Goal: Check status: Check status

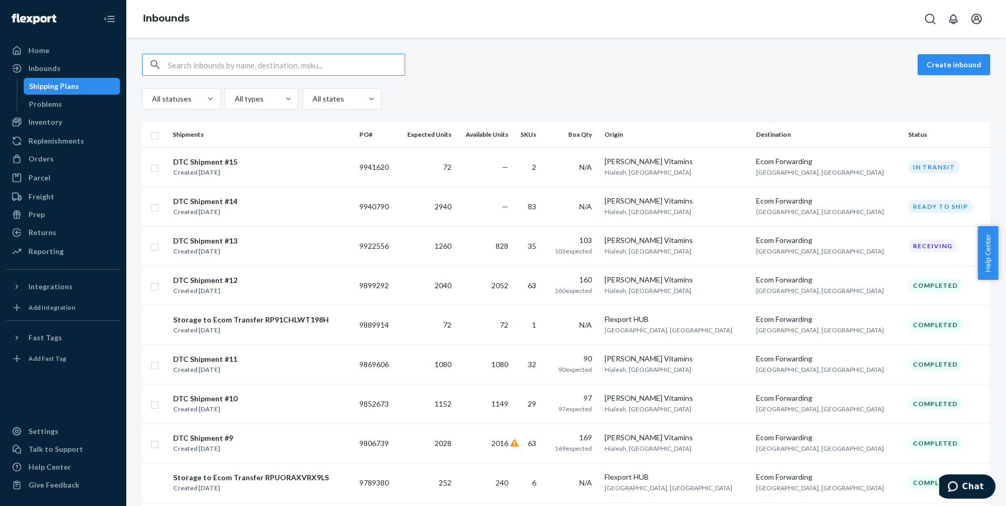
click at [44, 85] on div "Shipping Plans" at bounding box center [54, 86] width 50 height 11
click at [218, 208] on div "Created [DATE]" at bounding box center [205, 212] width 64 height 11
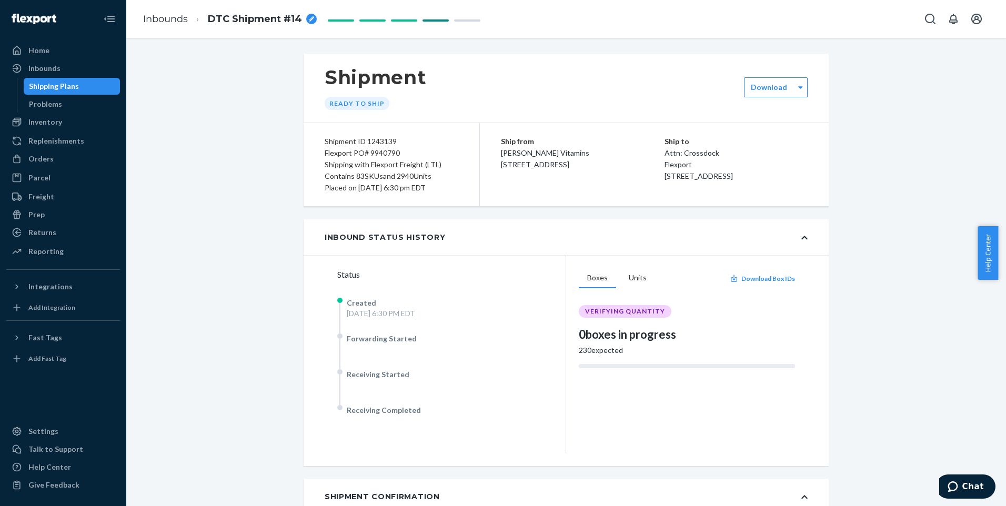
scroll to position [105, 0]
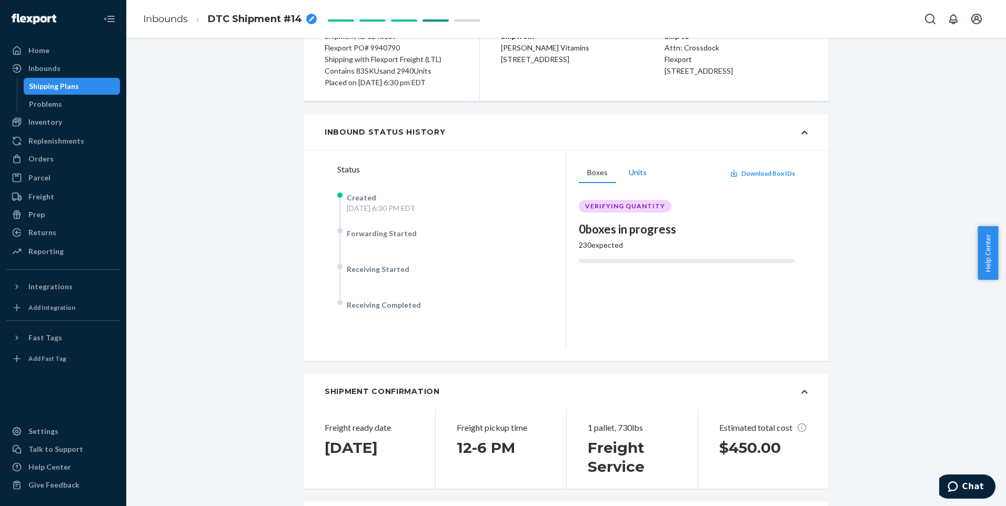
click at [628, 174] on button "Units" at bounding box center [637, 173] width 35 height 20
drag, startPoint x: 576, startPoint y: 225, endPoint x: 634, endPoint y: 226, distance: 57.9
click at [634, 226] on div "2,940 expected" at bounding box center [687, 224] width 216 height 11
drag, startPoint x: 634, startPoint y: 226, endPoint x: 642, endPoint y: 226, distance: 8.4
click at [642, 226] on div "2,940 expected" at bounding box center [687, 224] width 216 height 11
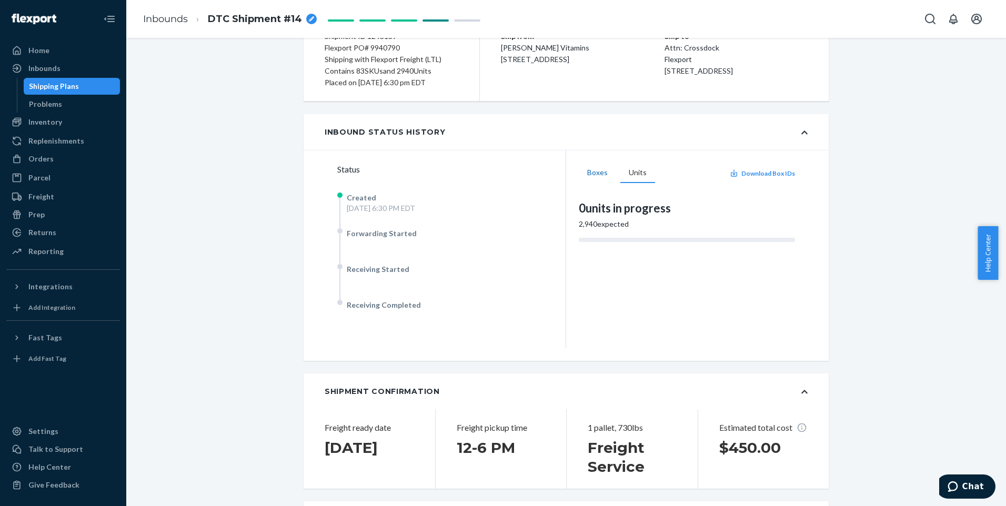
click at [598, 176] on button "Boxes" at bounding box center [597, 173] width 37 height 20
drag, startPoint x: 578, startPoint y: 243, endPoint x: 618, endPoint y: 246, distance: 39.6
click at [618, 246] on div "230 expected" at bounding box center [687, 245] width 216 height 11
drag, startPoint x: 618, startPoint y: 246, endPoint x: 631, endPoint y: 248, distance: 13.8
click at [631, 248] on div "230 expected" at bounding box center [687, 245] width 216 height 11
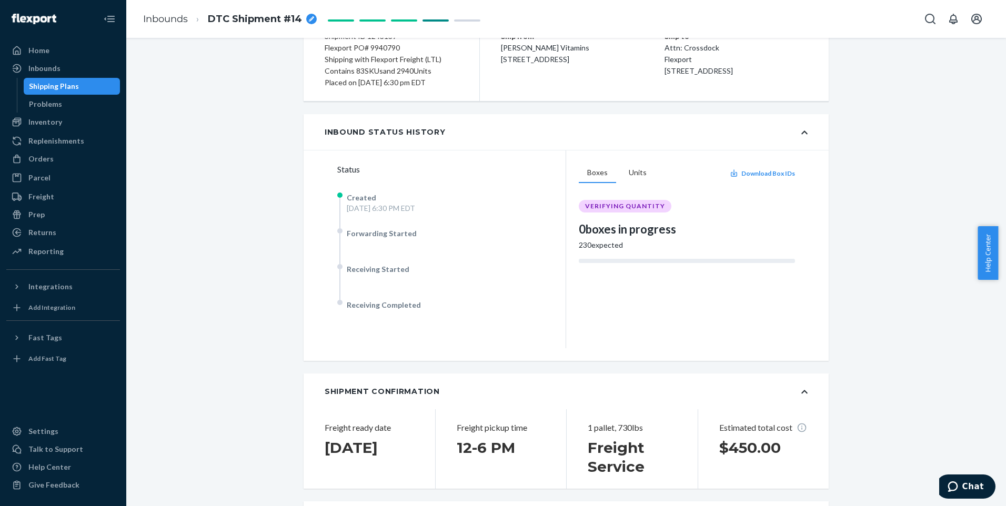
click at [573, 245] on div "Boxes Units Download Box IDs VERIFYING QUANTITY 0 boxes in progress 230 expected" at bounding box center [687, 249] width 242 height 198
click at [579, 245] on div "230 expected" at bounding box center [687, 245] width 216 height 11
drag, startPoint x: 575, startPoint y: 245, endPoint x: 631, endPoint y: 246, distance: 56.3
click at [631, 246] on div "230 expected" at bounding box center [687, 245] width 216 height 11
drag, startPoint x: 631, startPoint y: 246, endPoint x: 639, endPoint y: 245, distance: 7.5
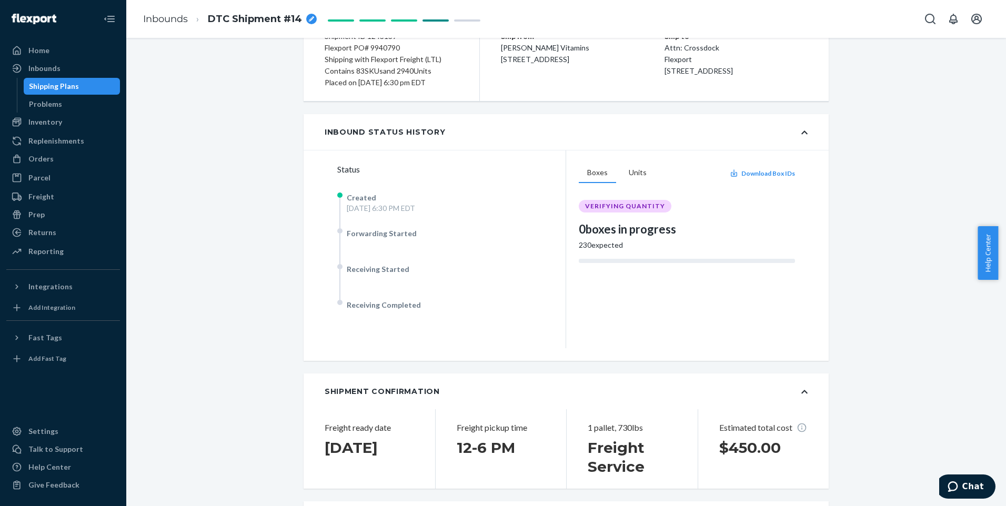
click at [639, 245] on div "230 expected" at bounding box center [687, 245] width 216 height 11
click at [628, 252] on div "Boxes Units Download Box IDs VERIFYING QUANTITY 0 boxes in progress 230 expected" at bounding box center [687, 249] width 216 height 173
click at [574, 227] on div "Boxes Units Download Box IDs VERIFYING QUANTITY 0 boxes in progress 230 expected" at bounding box center [687, 249] width 242 height 198
drag, startPoint x: 576, startPoint y: 227, endPoint x: 689, endPoint y: 237, distance: 113.6
click at [689, 237] on div "0 boxes in progress" at bounding box center [687, 229] width 216 height 16
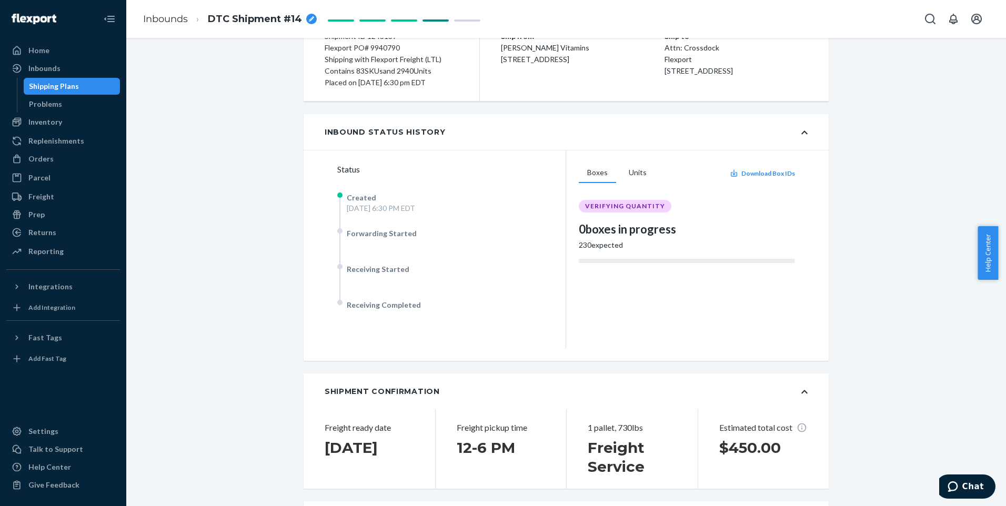
drag, startPoint x: 689, startPoint y: 237, endPoint x: 647, endPoint y: 246, distance: 42.4
click at [648, 246] on div "230 expected" at bounding box center [687, 245] width 216 height 11
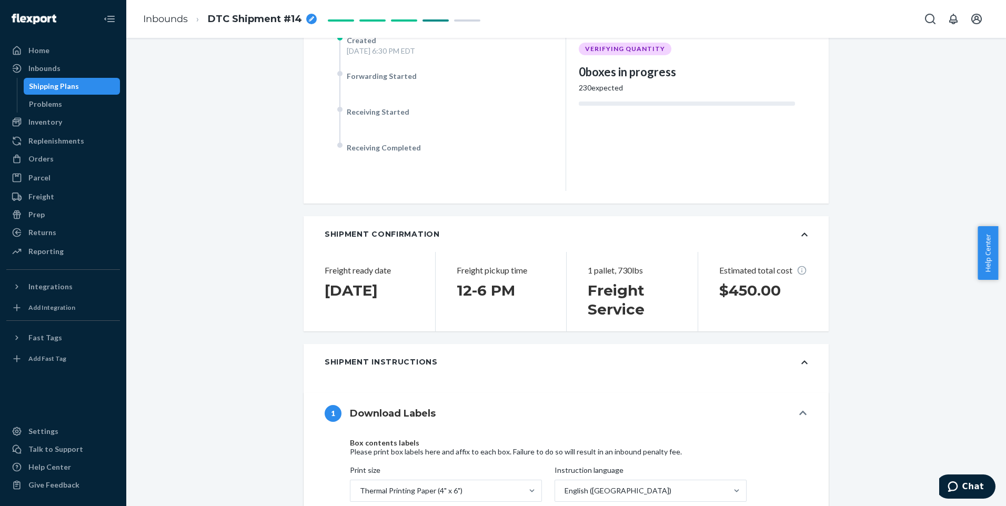
scroll to position [263, 0]
click at [807, 230] on div "Shipment Confirmation" at bounding box center [566, 234] width 525 height 36
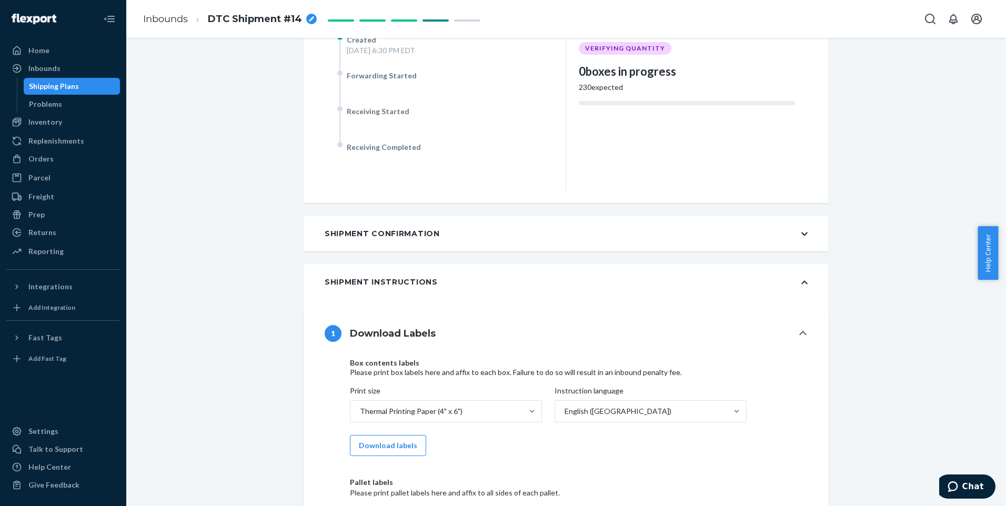
click at [804, 285] on div "Shipment Instructions" at bounding box center [566, 282] width 525 height 36
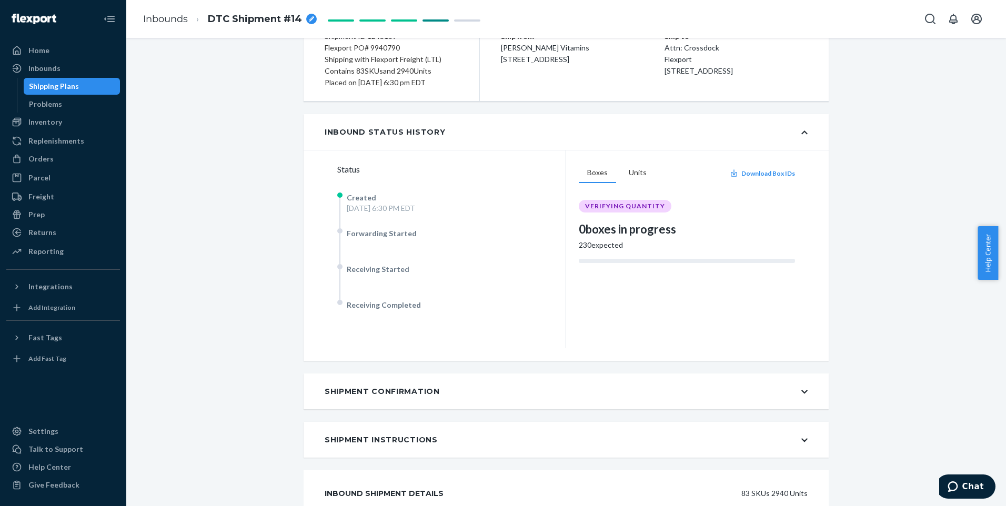
scroll to position [0, 0]
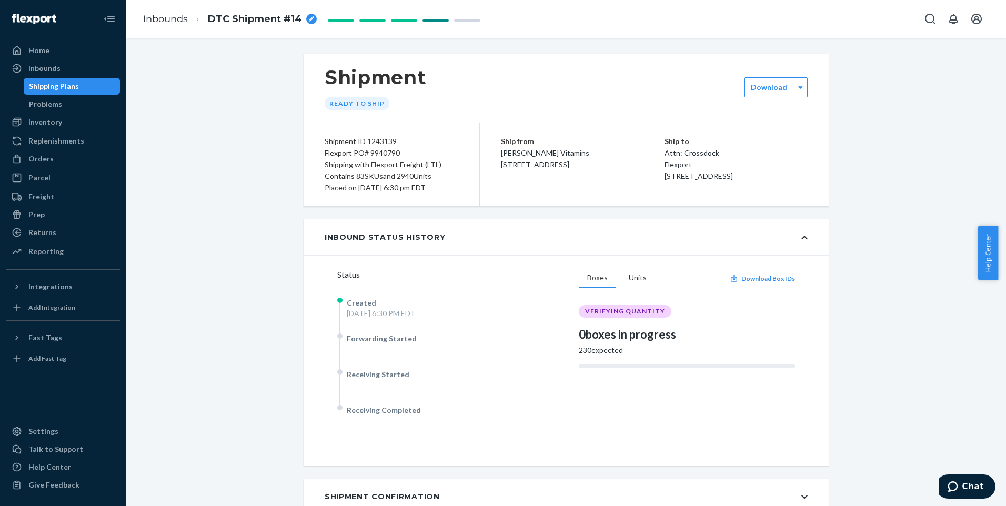
drag, startPoint x: 236, startPoint y: 141, endPoint x: 249, endPoint y: 137, distance: 13.7
click at [53, 105] on div "Problems" at bounding box center [45, 104] width 33 height 11
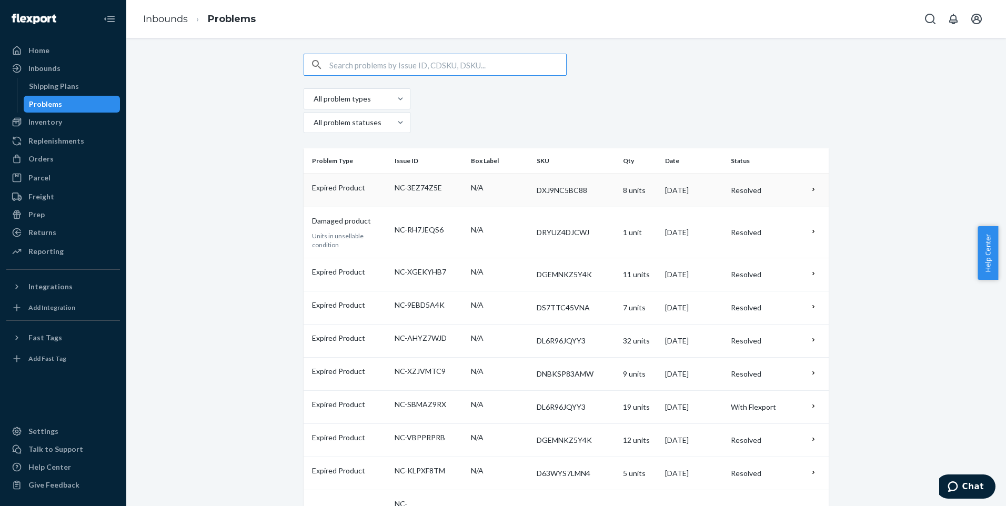
click at [578, 174] on td "DXJ9NC5BC88" at bounding box center [576, 190] width 87 height 33
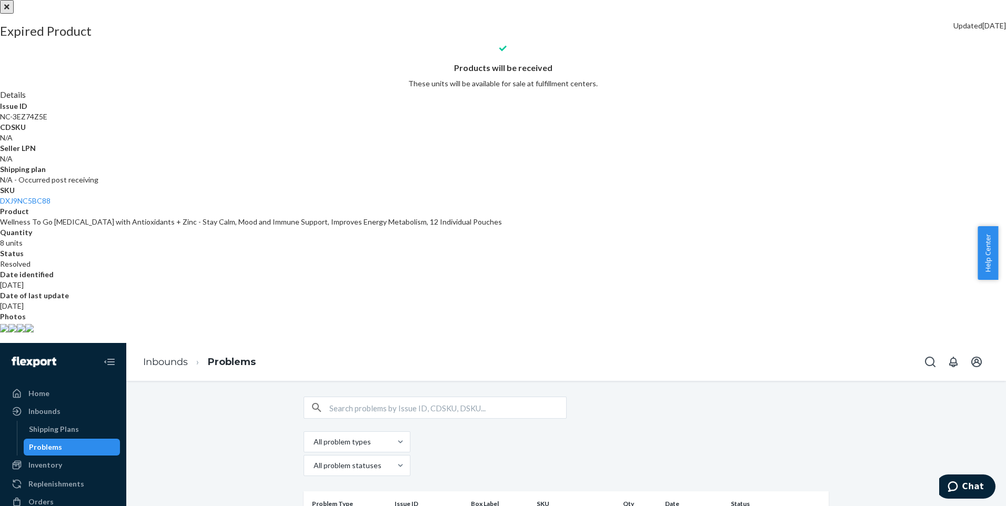
scroll to position [76, 0]
click at [8, 333] on img at bounding box center [4, 328] width 8 height 8
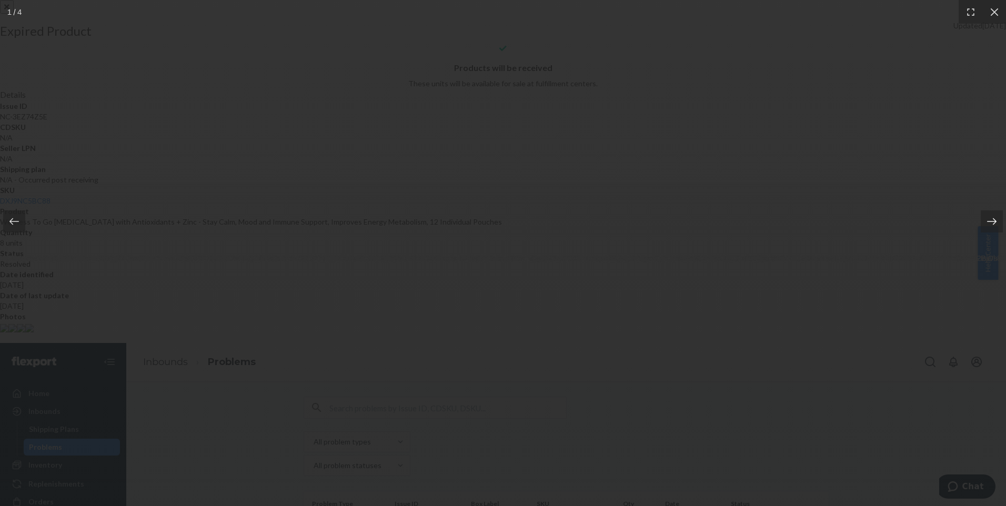
click at [994, 220] on icon at bounding box center [992, 221] width 11 height 11
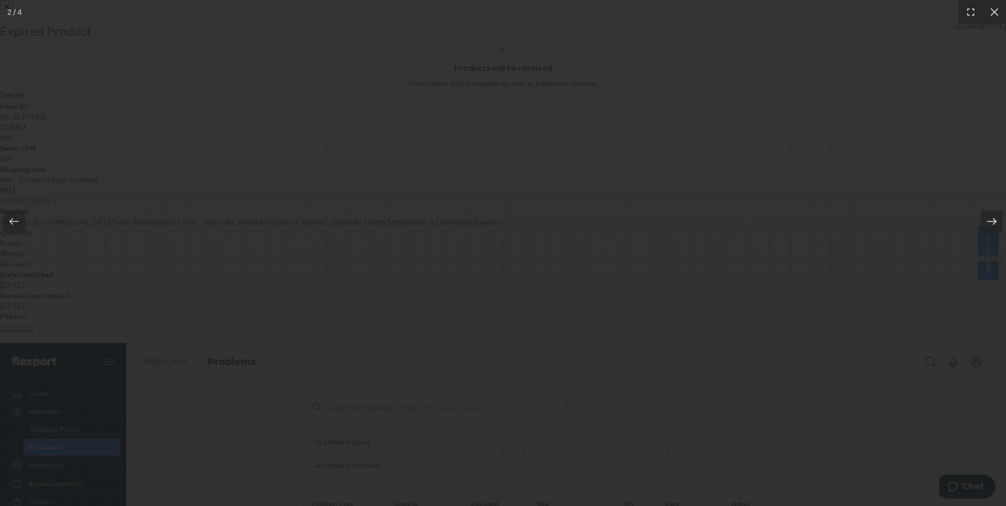
click at [994, 220] on icon at bounding box center [992, 221] width 11 height 11
click at [994, 8] on icon at bounding box center [994, 12] width 11 height 11
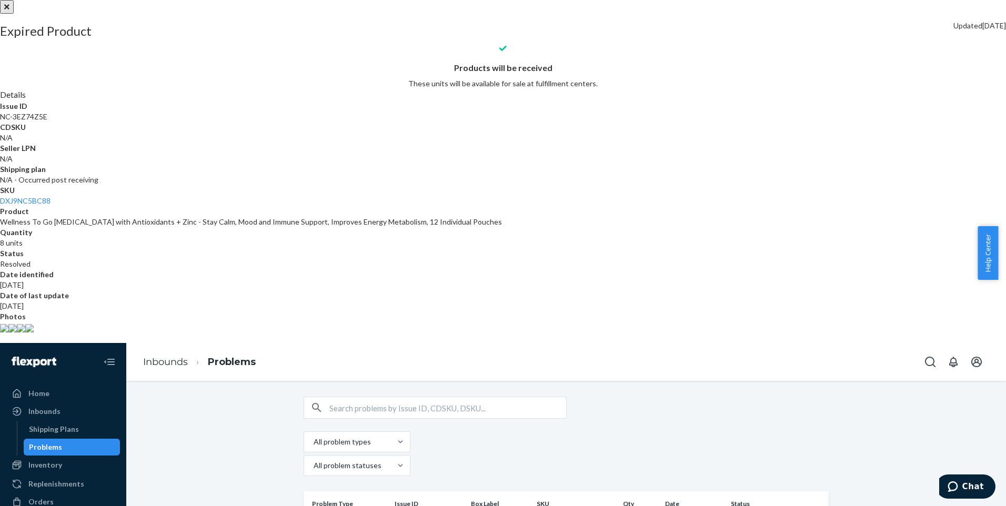
click at [14, 14] on button "close" at bounding box center [7, 7] width 14 height 14
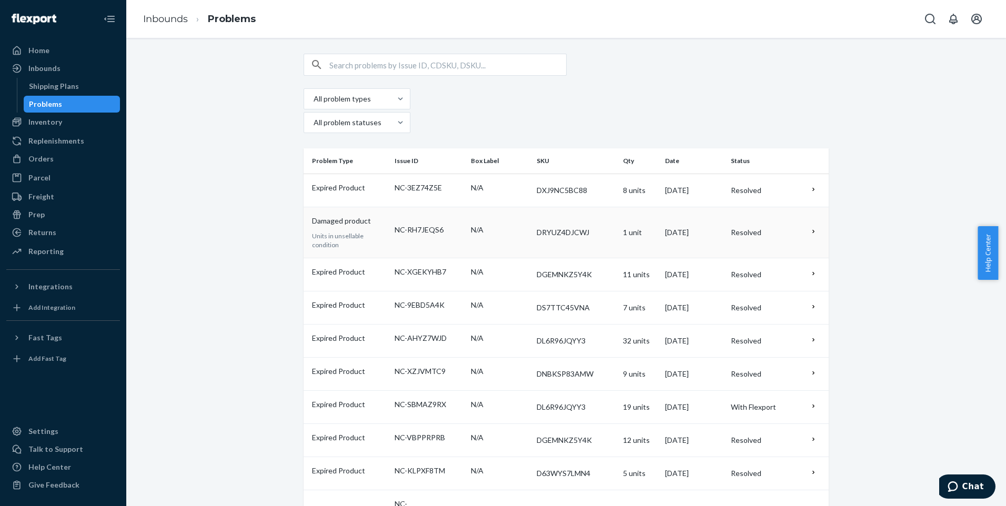
click at [624, 207] on td "1 unit" at bounding box center [640, 232] width 42 height 51
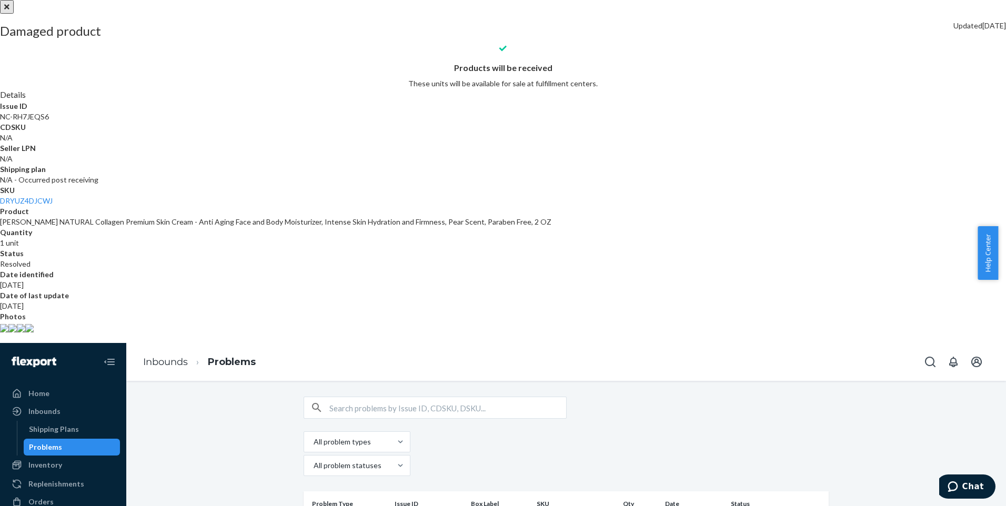
scroll to position [86, 0]
click at [8, 333] on img at bounding box center [4, 328] width 8 height 8
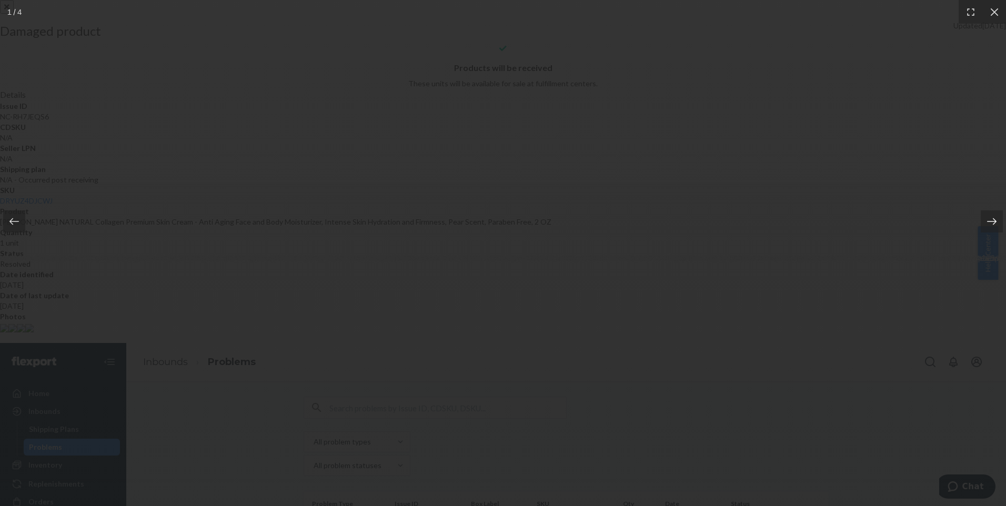
click at [986, 221] on div at bounding box center [992, 221] width 22 height 22
click at [988, 221] on icon at bounding box center [992, 221] width 11 height 11
click at [994, 12] on icon at bounding box center [994, 12] width 8 height 8
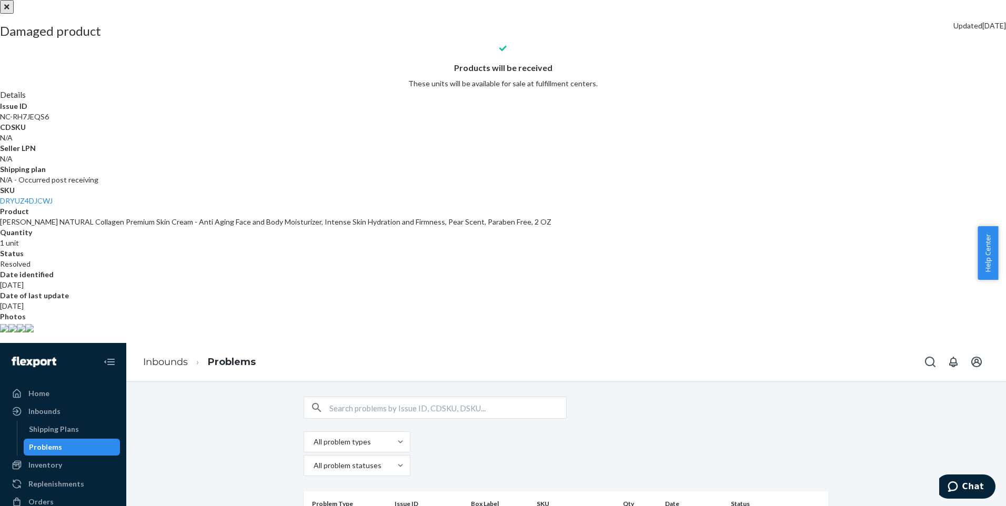
click at [14, 14] on button "close" at bounding box center [7, 7] width 14 height 14
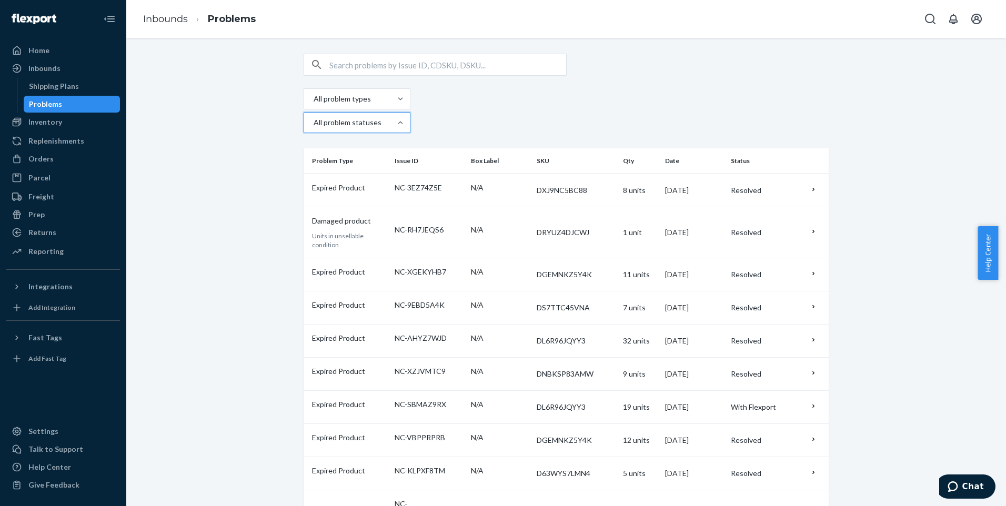
click at [399, 116] on div at bounding box center [356, 122] width 87 height 13
click at [314, 117] on input "option Created focused, 1 of 4. 4 results available. Use Up and Down to choose …" at bounding box center [313, 122] width 1 height 11
checkbox input "false"
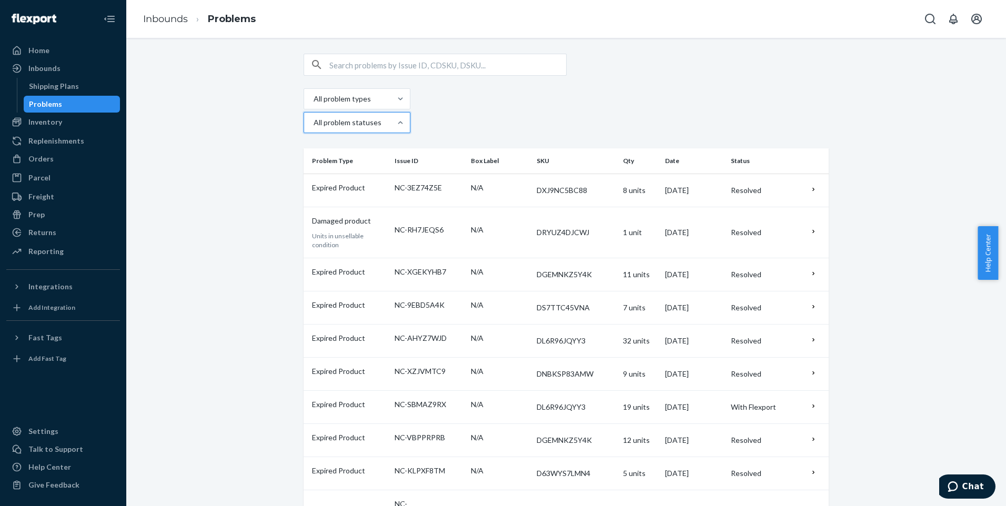
checkbox input "false"
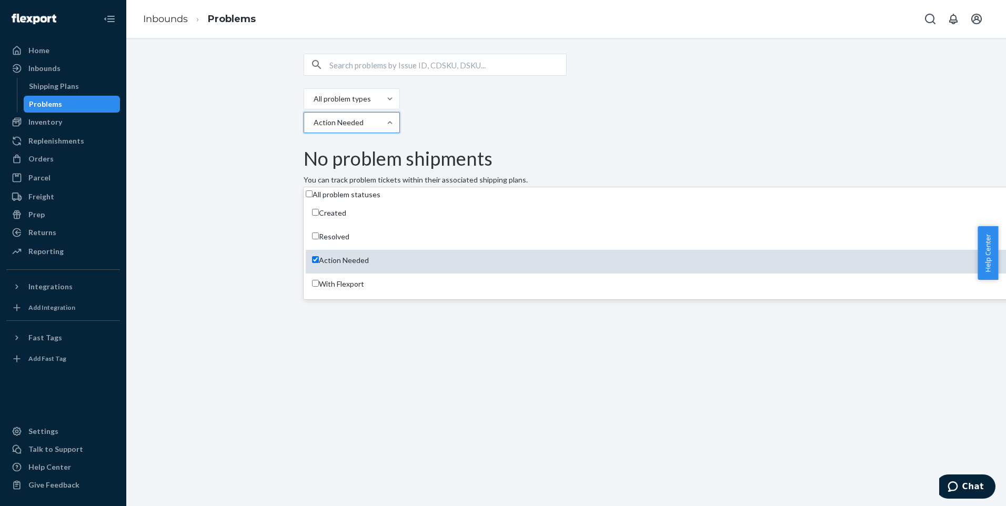
click at [369, 255] on label "Action Needed" at bounding box center [340, 260] width 57 height 11
checkbox input "false"
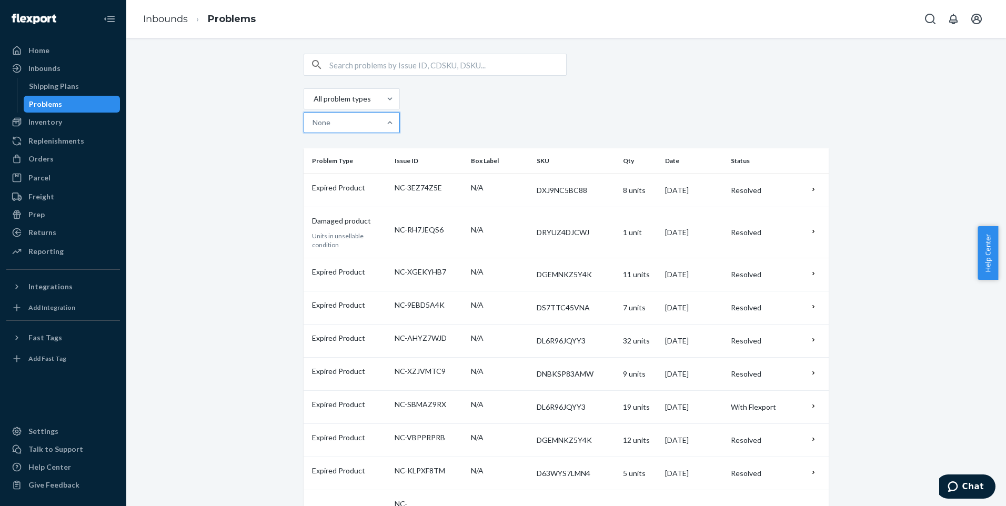
checkbox input "true"
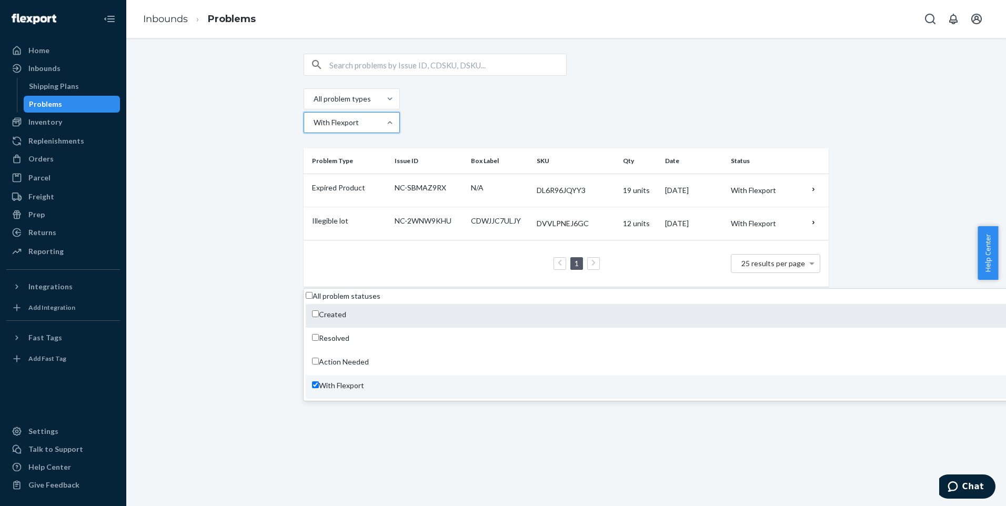
click at [346, 309] on label "Created" at bounding box center [329, 314] width 34 height 11
checkbox input "true"
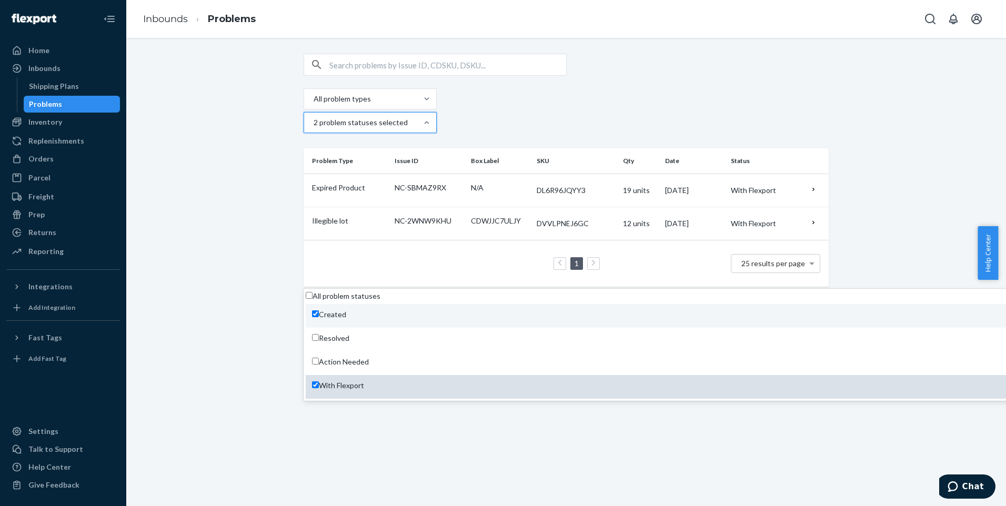
click at [364, 380] on label "With Flexport" at bounding box center [338, 385] width 52 height 11
checkbox input "false"
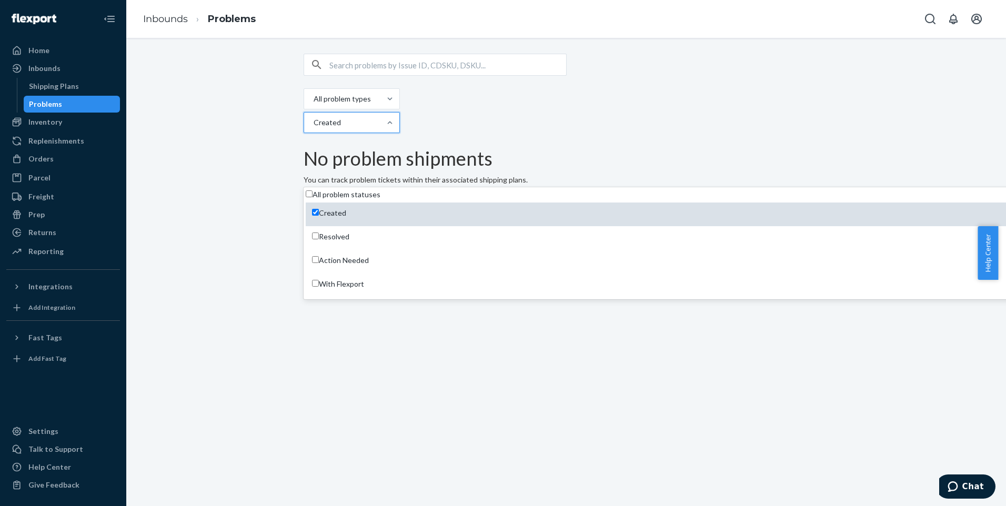
drag, startPoint x: 429, startPoint y: 143, endPoint x: 428, endPoint y: 151, distance: 8.5
click at [346, 208] on label "Created" at bounding box center [329, 213] width 34 height 11
checkbox input "false"
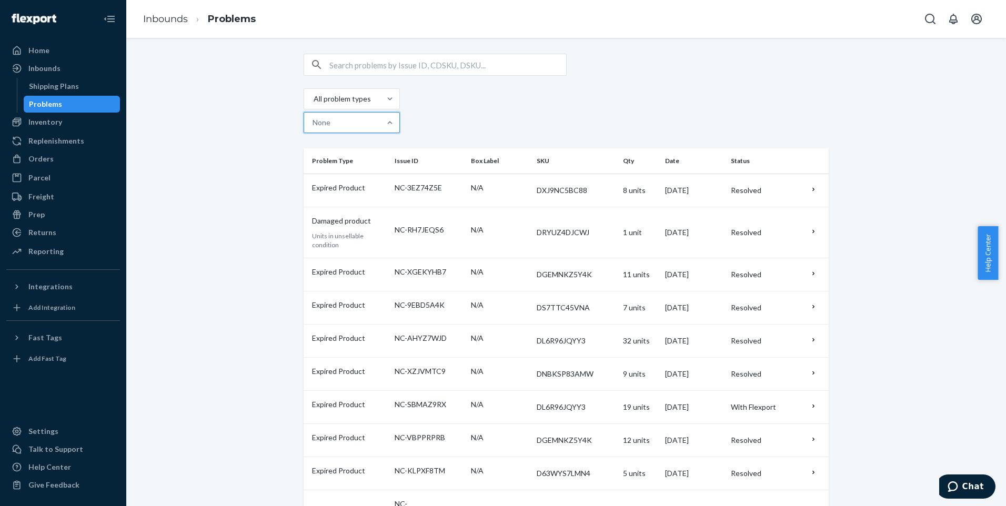
checkbox input "true"
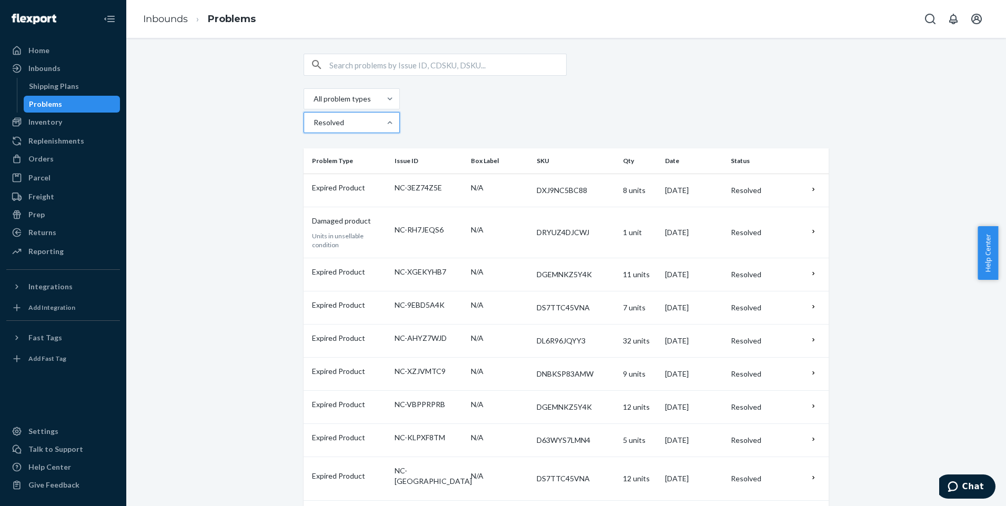
checkbox input "true"
click at [596, 70] on div at bounding box center [566, 65] width 525 height 22
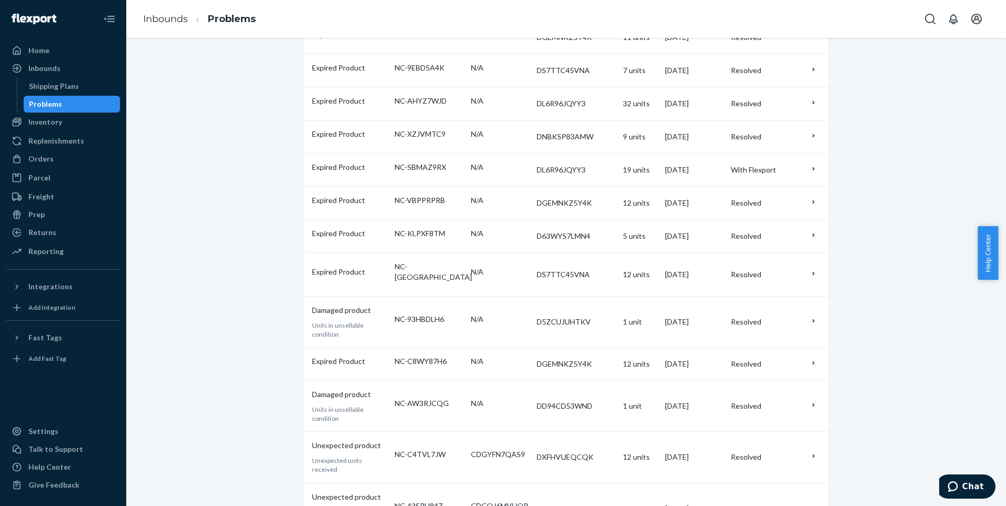
scroll to position [263, 0]
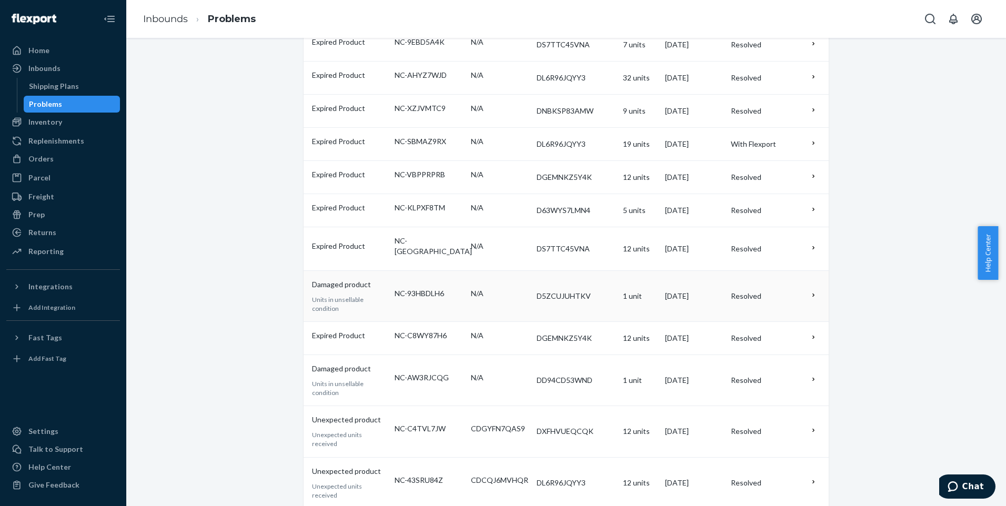
click at [794, 270] on td "Resolved" at bounding box center [766, 295] width 79 height 51
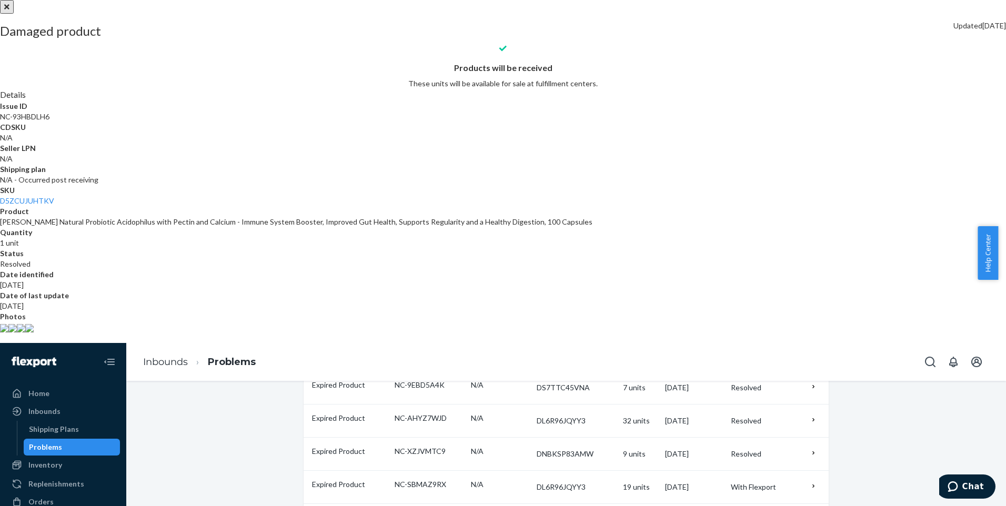
scroll to position [86, 0]
click at [8, 333] on img at bounding box center [4, 328] width 8 height 8
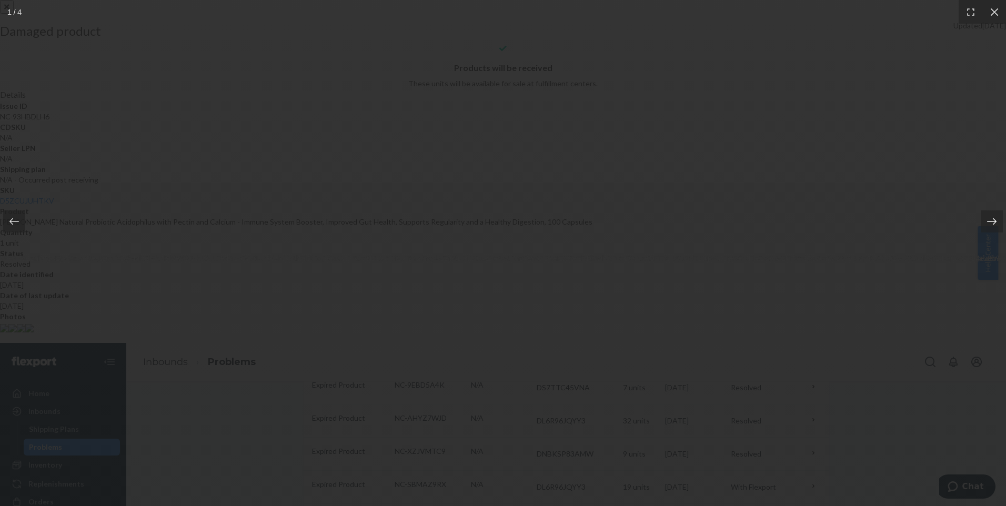
click at [991, 219] on icon at bounding box center [992, 221] width 11 height 11
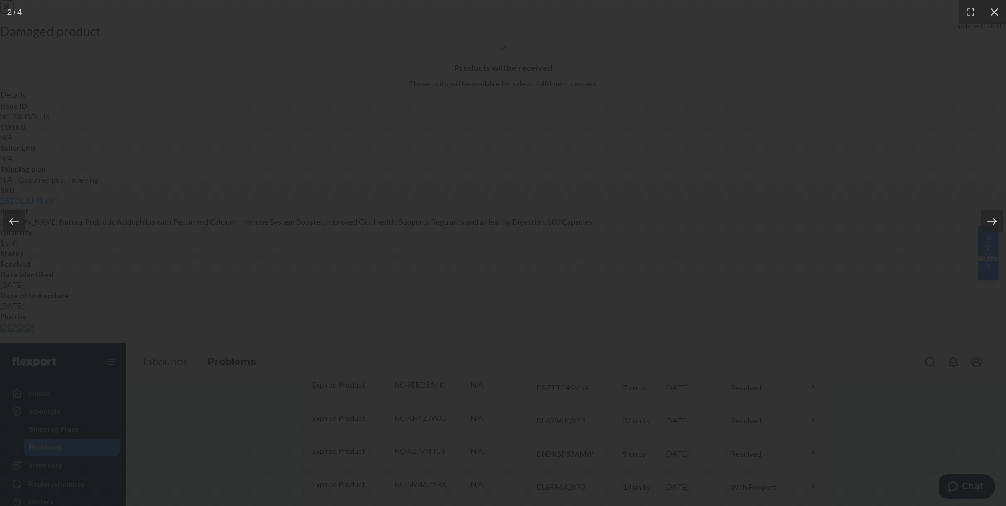
click at [991, 219] on icon at bounding box center [992, 221] width 11 height 11
click at [994, 11] on icon at bounding box center [994, 12] width 8 height 8
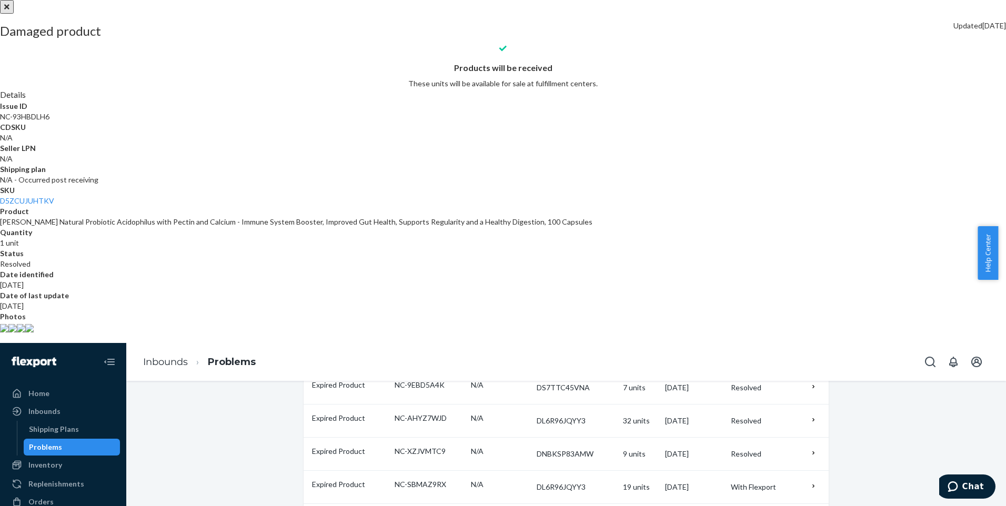
click at [14, 14] on button "close" at bounding box center [7, 7] width 14 height 14
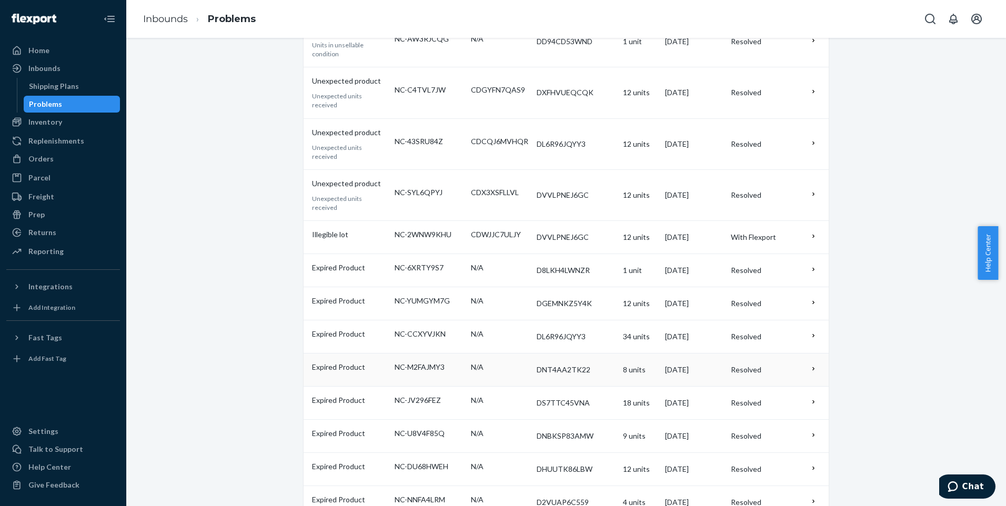
scroll to position [609, 0]
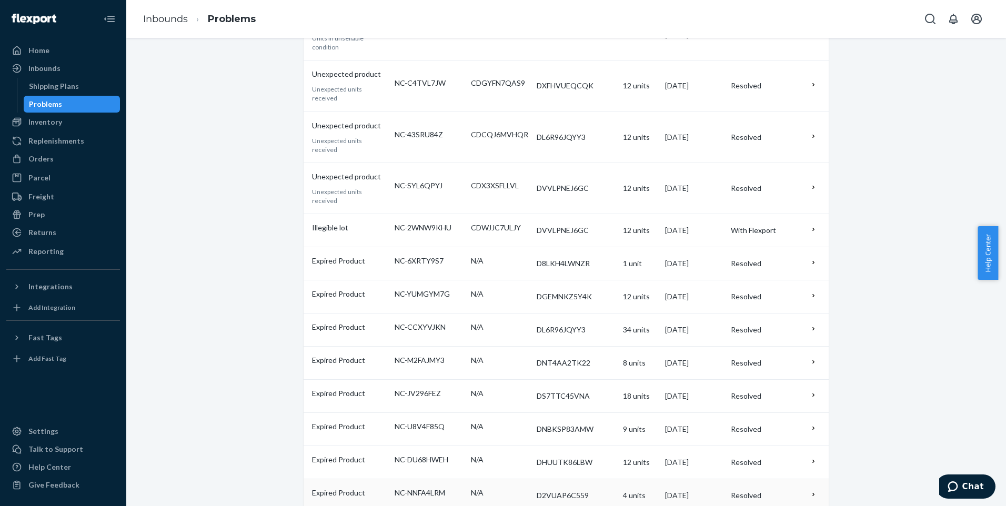
click at [788, 479] on td "Resolved" at bounding box center [766, 495] width 79 height 33
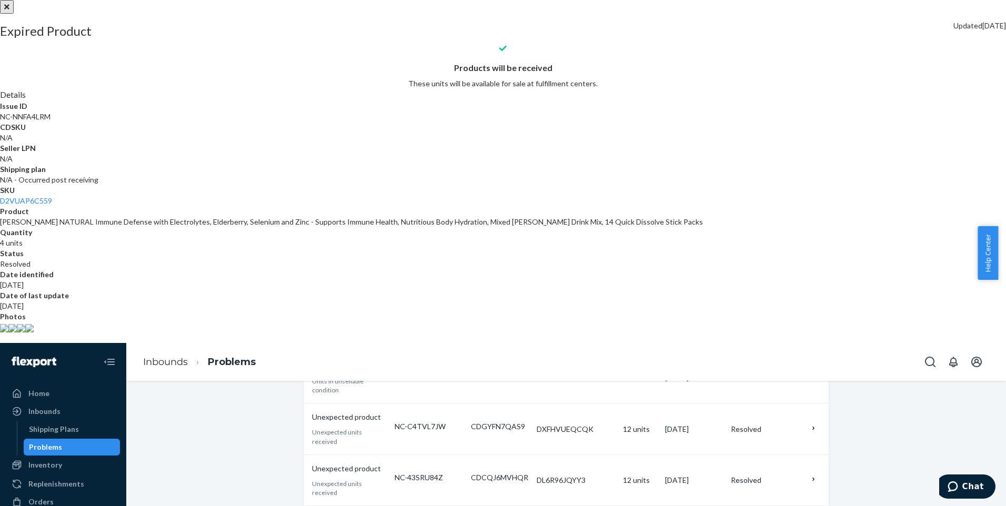
scroll to position [86, 0]
click at [8, 333] on img at bounding box center [4, 328] width 8 height 8
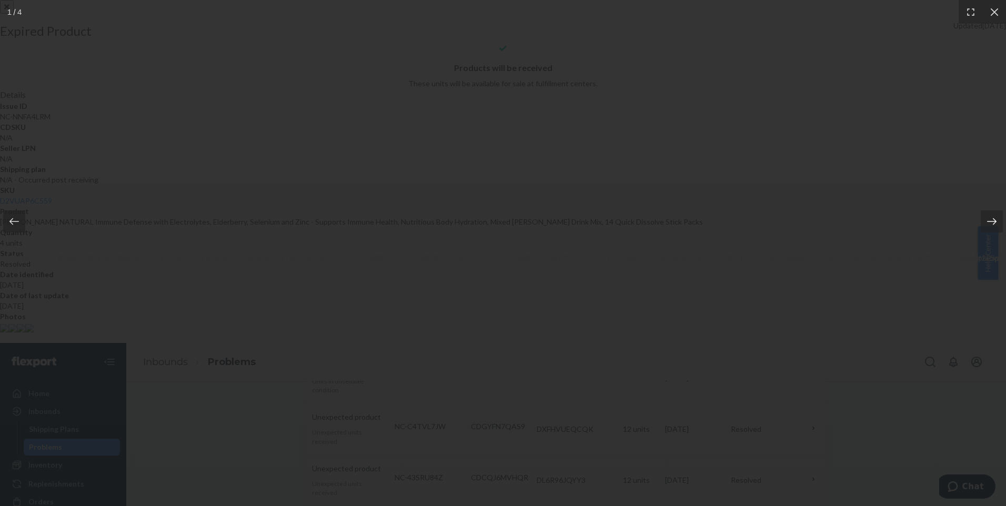
click at [995, 218] on icon at bounding box center [992, 221] width 11 height 11
click at [995, 219] on icon at bounding box center [992, 221] width 11 height 11
click at [991, 13] on icon at bounding box center [994, 12] width 11 height 11
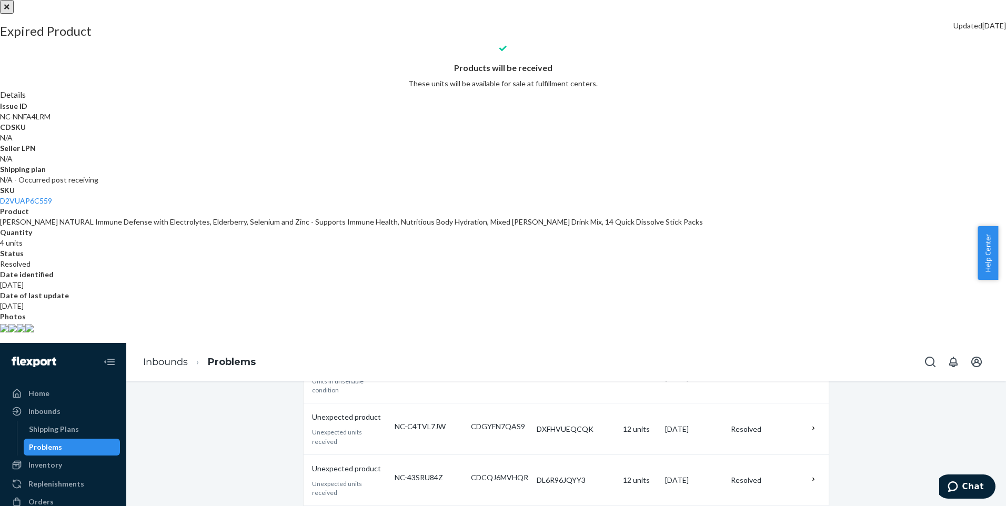
click at [14, 14] on button "close" at bounding box center [7, 7] width 14 height 14
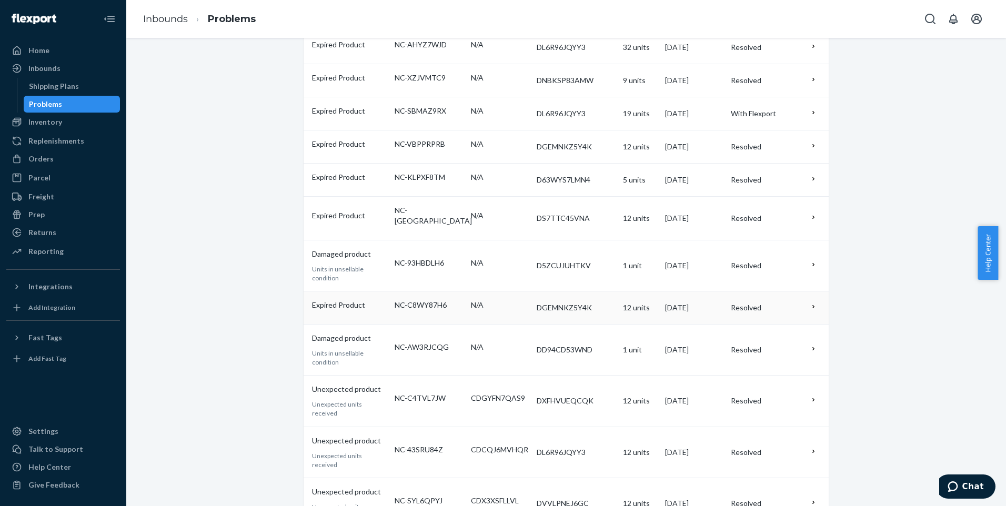
scroll to position [293, 0]
click at [815, 240] on td at bounding box center [817, 265] width 23 height 51
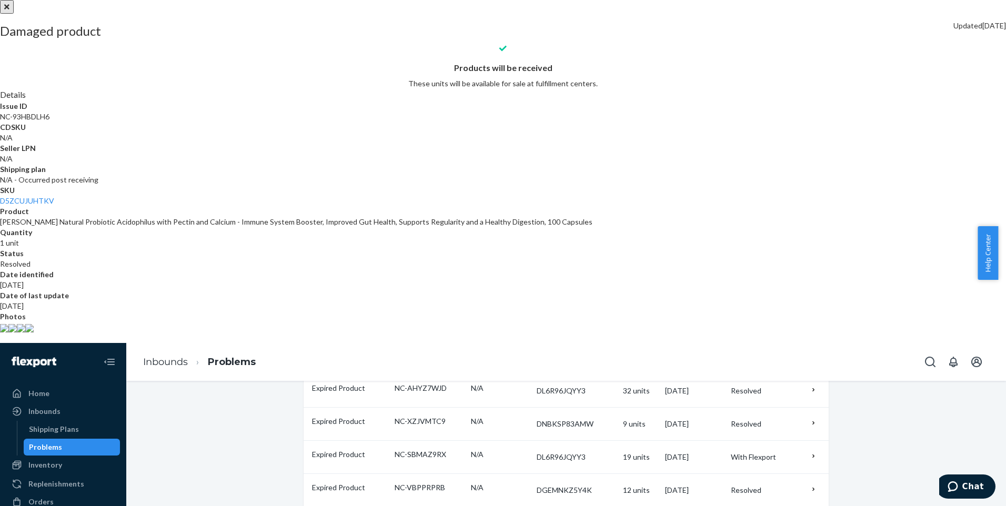
scroll to position [86, 0]
click at [14, 14] on button "close" at bounding box center [7, 7] width 14 height 14
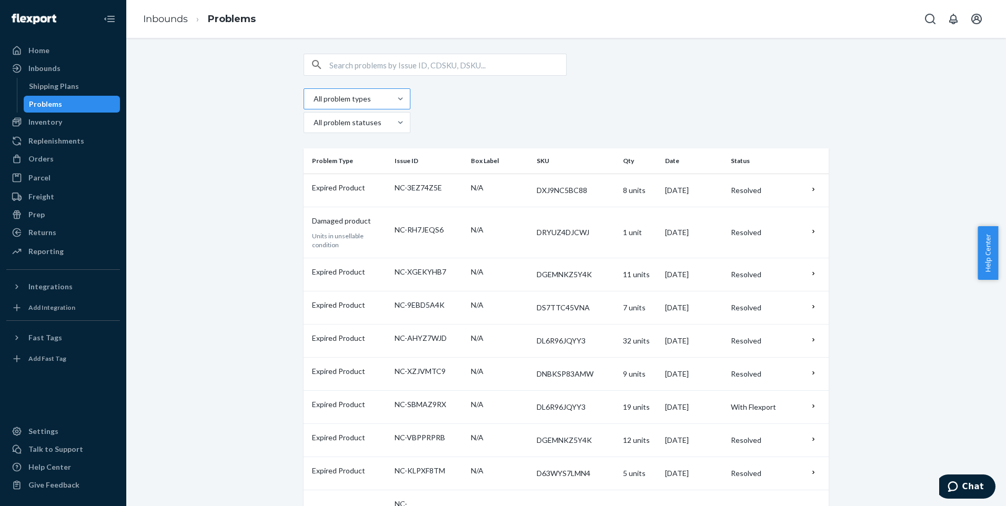
click at [380, 95] on div at bounding box center [356, 99] width 87 height 13
click at [314, 95] on input "All problem types" at bounding box center [313, 99] width 1 height 11
checkbox input "false"
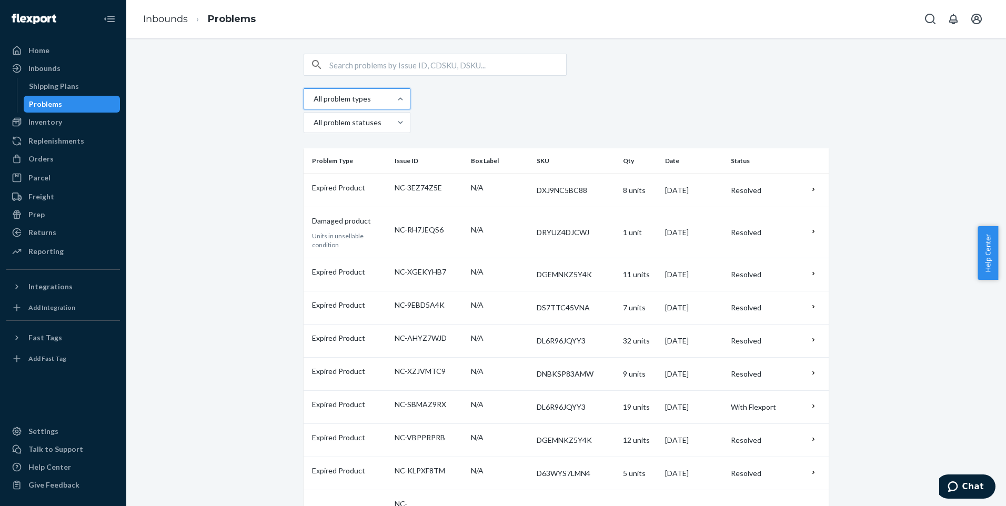
checkbox input "false"
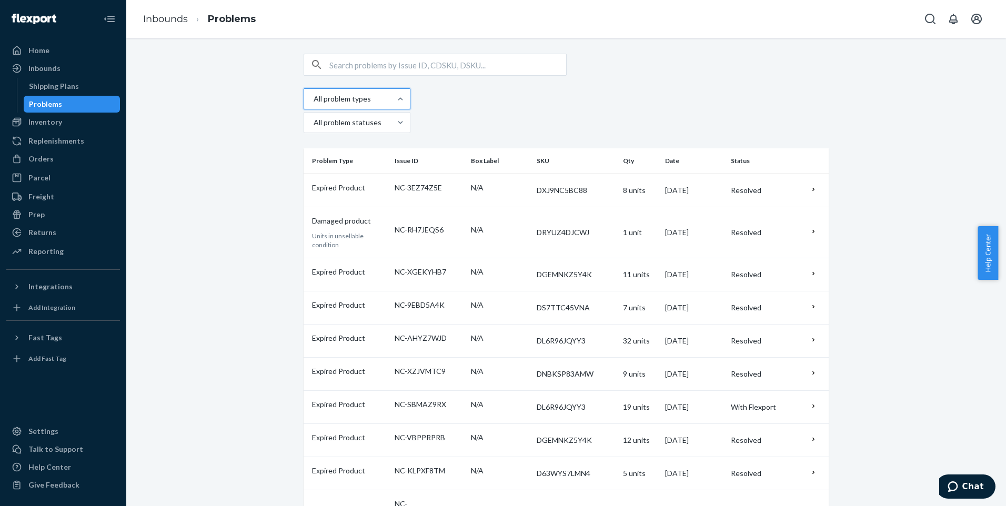
checkbox input "false"
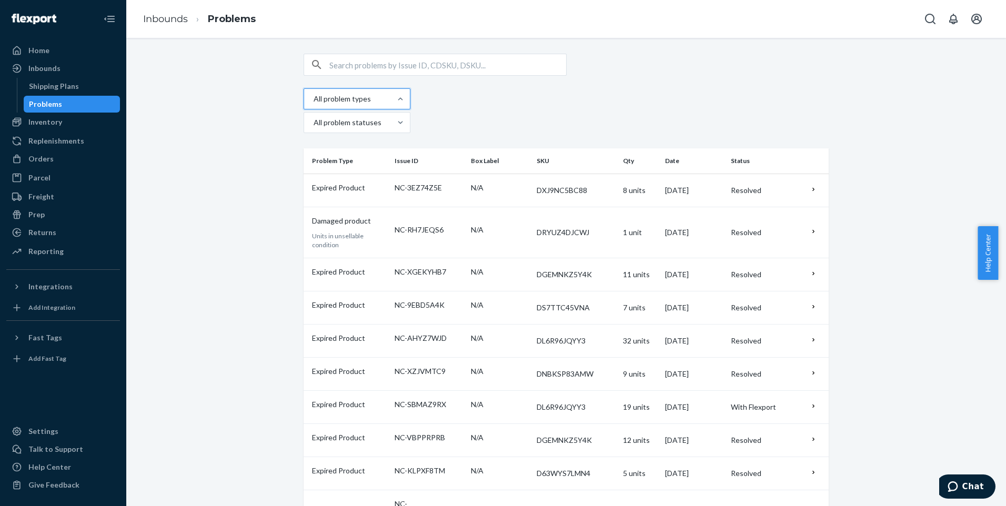
checkbox input "false"
drag, startPoint x: 340, startPoint y: 216, endPoint x: 355, endPoint y: 223, distance: 16.0
checkbox input "true"
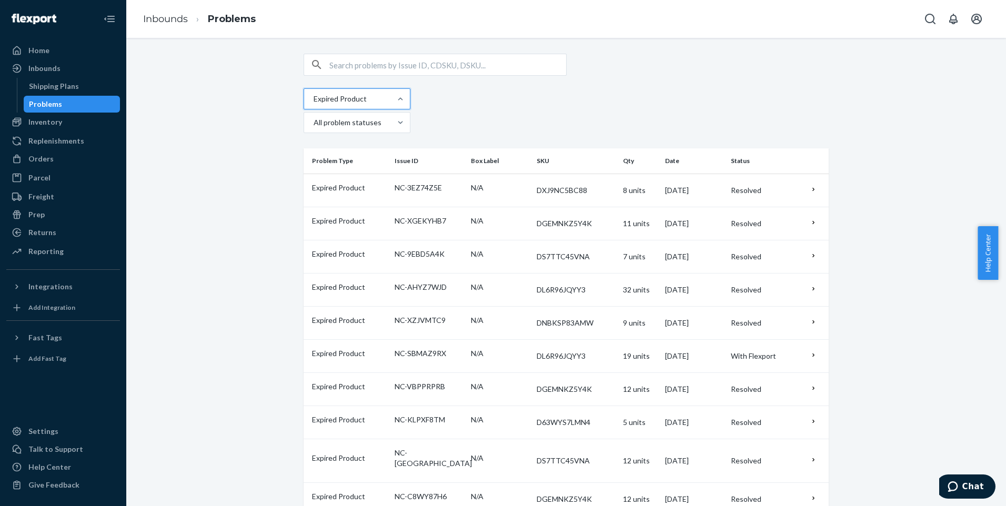
click at [759, 185] on div "Resolved" at bounding box center [766, 190] width 71 height 11
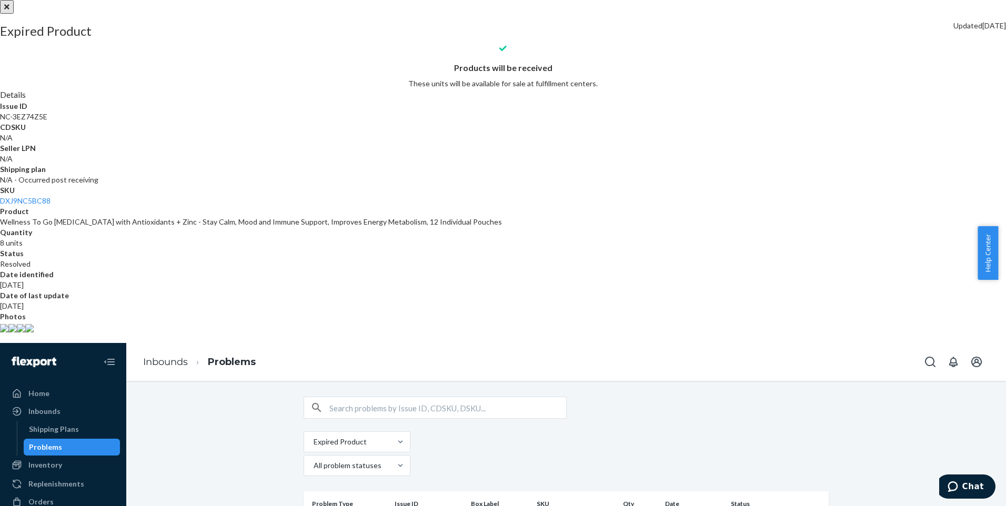
scroll to position [76, 0]
click at [14, 14] on button "close" at bounding box center [7, 7] width 14 height 14
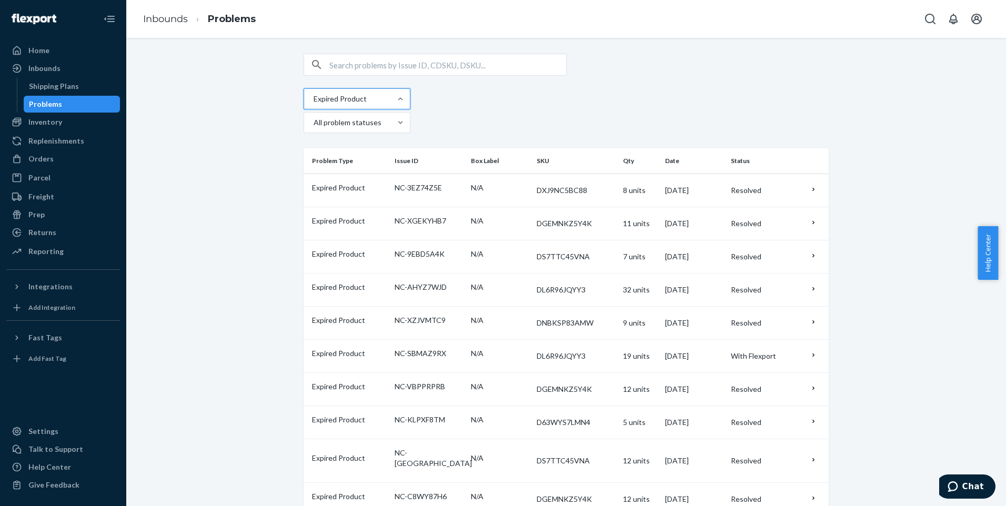
click at [351, 99] on div at bounding box center [356, 99] width 87 height 13
click at [314, 99] on input "option Expired Product, selected. option Unknown barcode focused, 0 of 12. 12 r…" at bounding box center [313, 99] width 1 height 11
checkbox input "true"
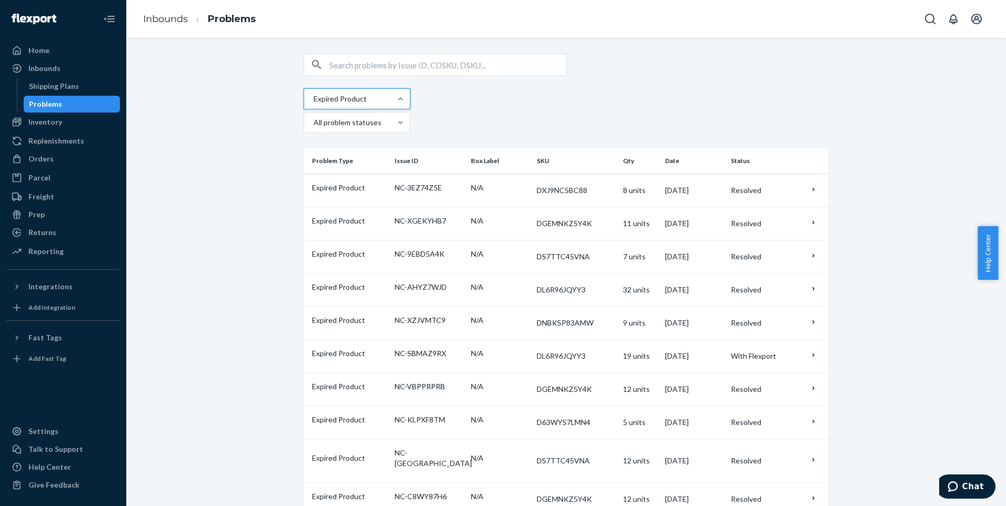
checkbox input "true"
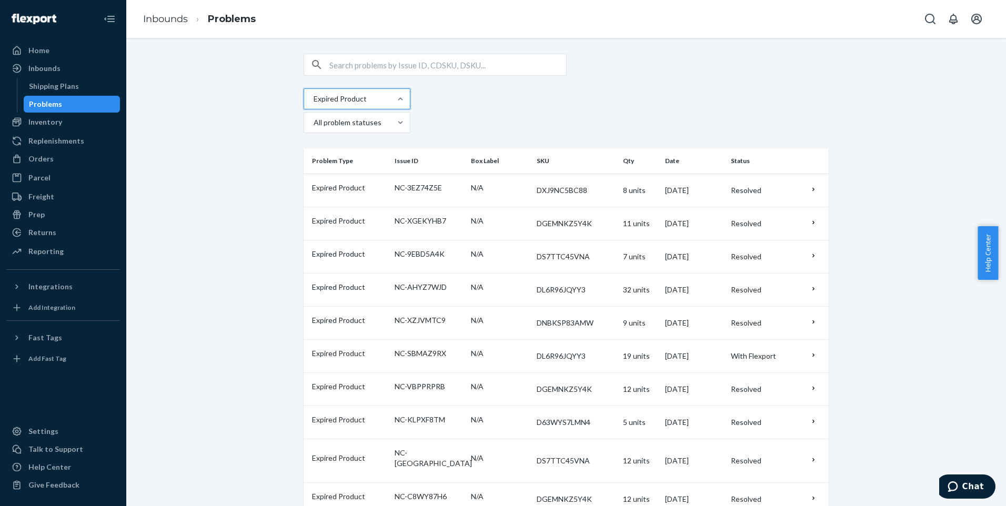
checkbox input "true"
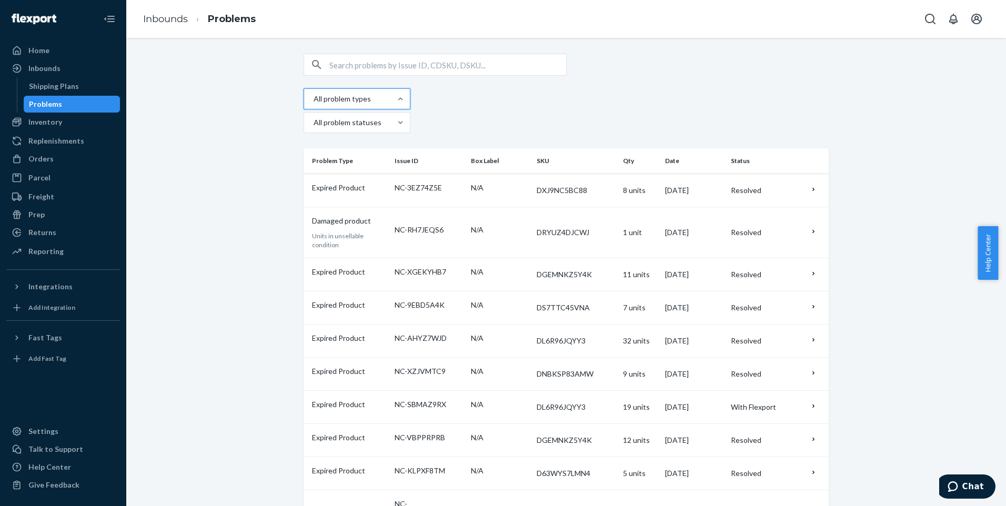
click at [621, 84] on div "option Expired Product, selected. option Unknown barcode focused, 0 of 12. 12 r…" at bounding box center [566, 95] width 525 height 82
click at [772, 207] on td "Resolved" at bounding box center [766, 232] width 79 height 51
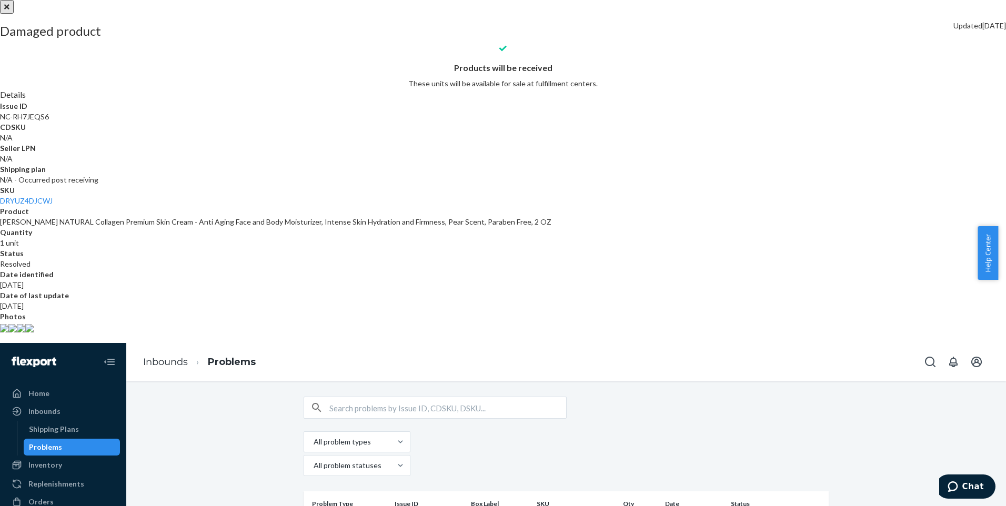
scroll to position [86, 0]
click at [8, 333] on img at bounding box center [4, 328] width 8 height 8
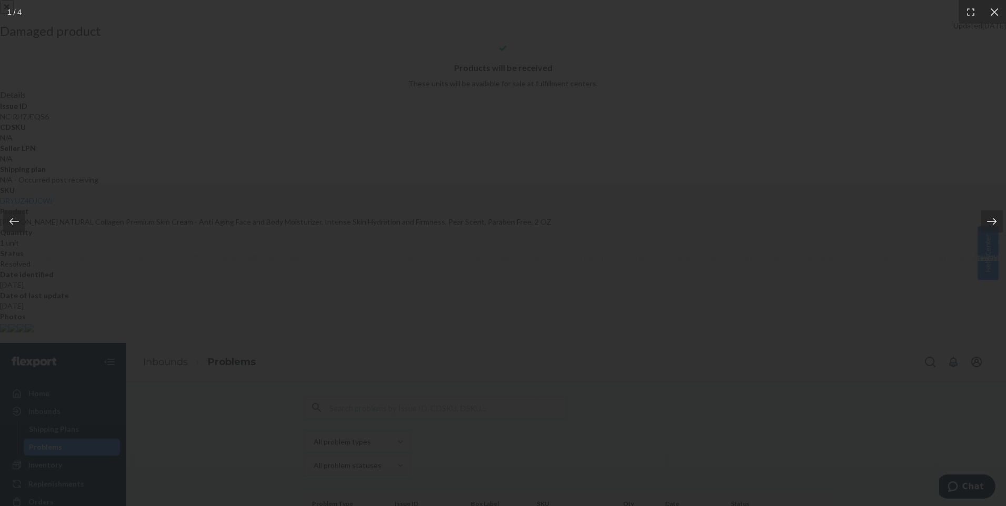
click at [995, 217] on icon at bounding box center [992, 221] width 11 height 11
click at [994, 218] on icon at bounding box center [991, 221] width 9 height 7
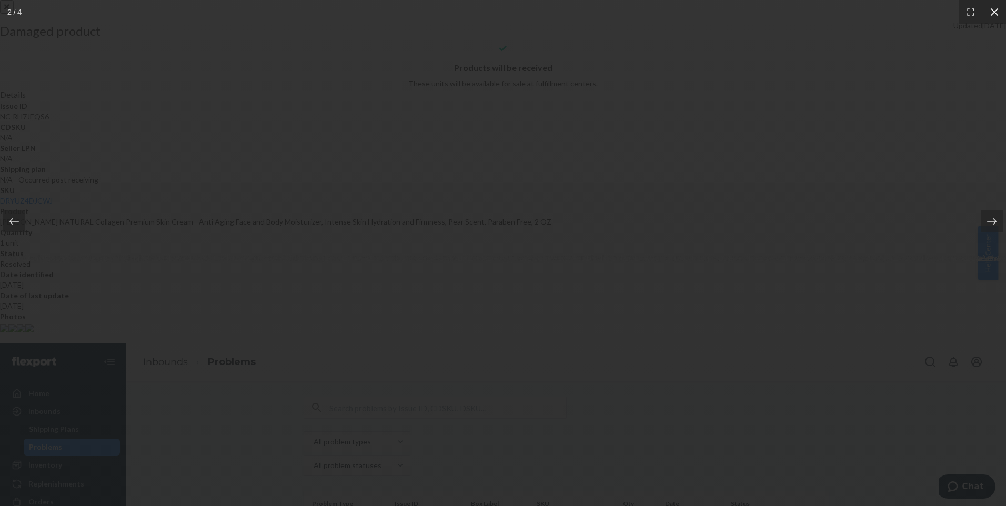
click at [997, 9] on icon at bounding box center [994, 12] width 8 height 8
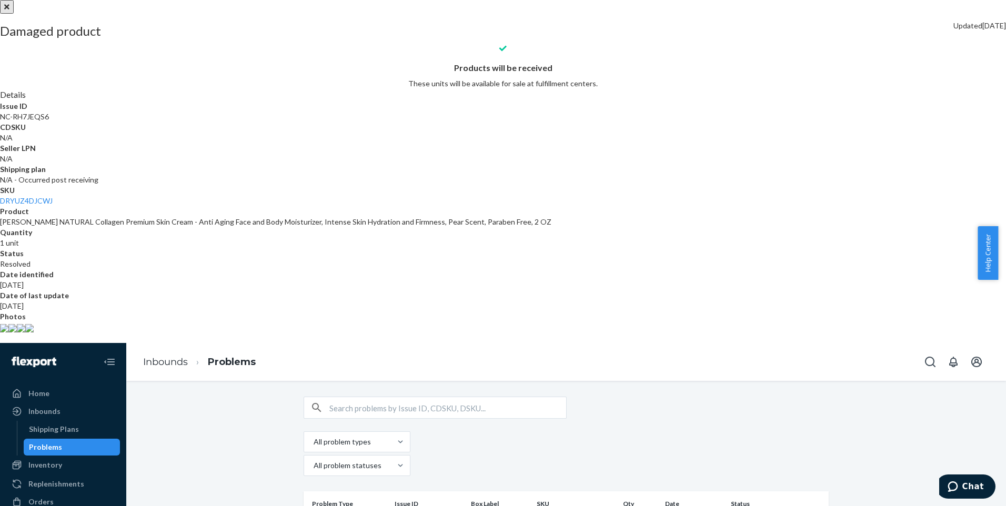
click at [14, 14] on button "close" at bounding box center [7, 7] width 14 height 14
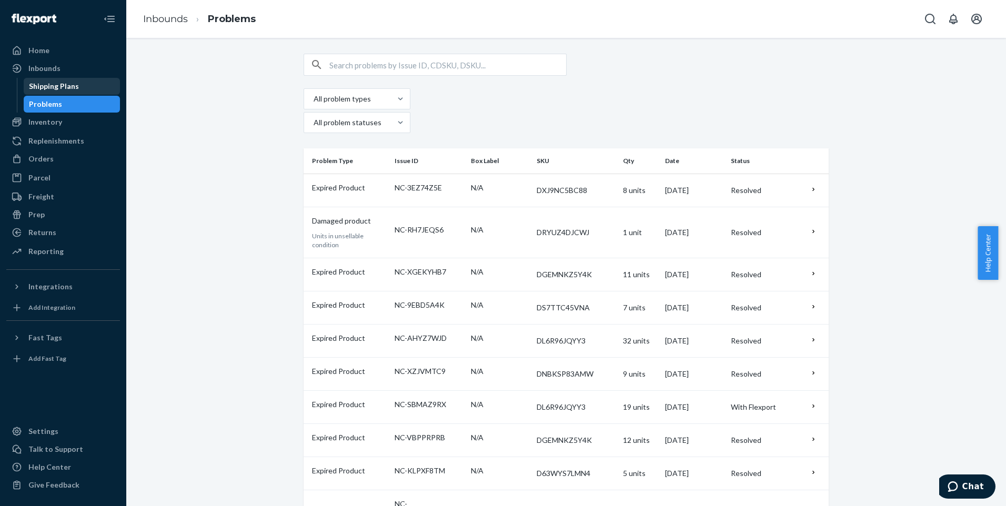
click at [49, 85] on div "Shipping Plans" at bounding box center [54, 86] width 50 height 11
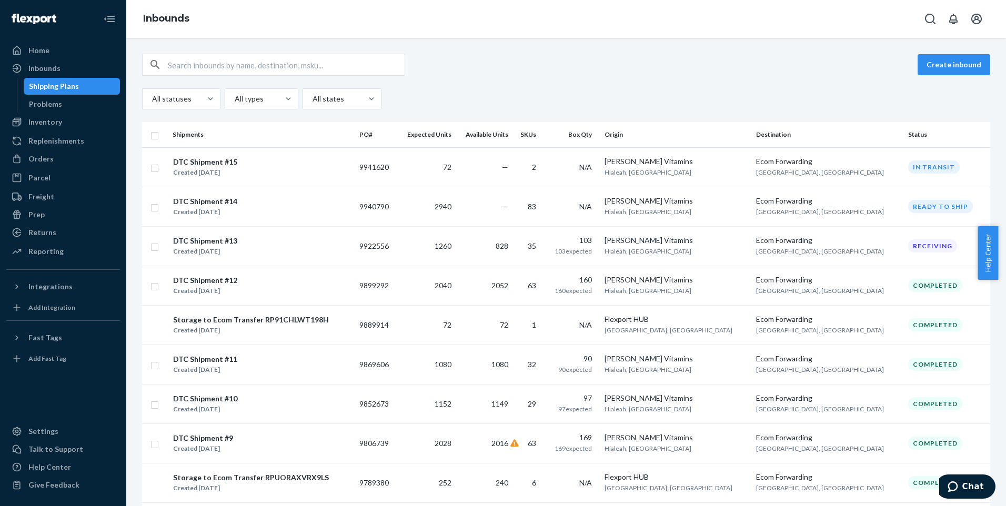
click at [996, 433] on div "Create inbound All statuses All types All states Shipments PO# Expected Units A…" at bounding box center [566, 272] width 880 height 468
